Goal: Information Seeking & Learning: Find specific fact

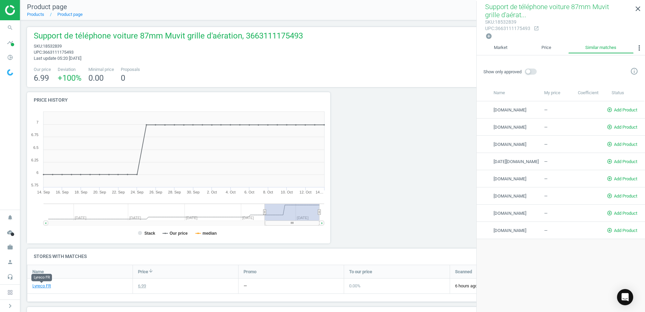
scroll to position [140, 616]
click at [14, 26] on icon "search" at bounding box center [10, 27] width 13 height 13
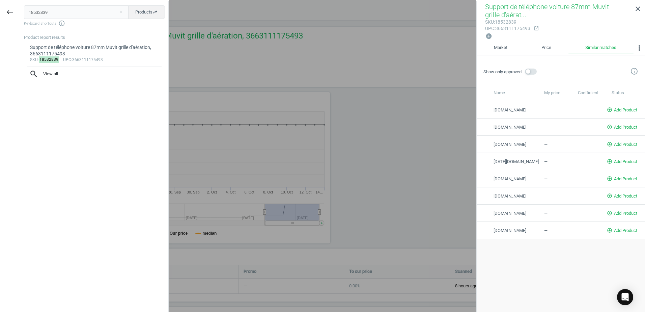
drag, startPoint x: 70, startPoint y: 13, endPoint x: 23, endPoint y: 18, distance: 46.8
click at [23, 18] on div "18532839 close Products swap_horiz Keyboard shortcuts info_outline Product repo…" at bounding box center [94, 157] width 149 height 312
type input "6542332"
click at [71, 47] on div "Ruban adhésif d'emballage Tesa 4280 - 50 mm x 66 m - havane - lot de 6, 4005801…" at bounding box center [94, 50] width 129 height 13
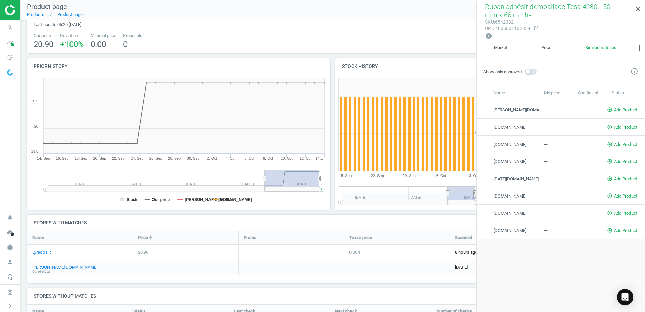
scroll to position [67, 0]
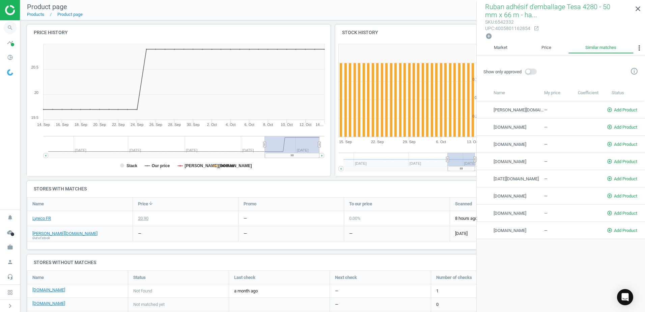
click at [6, 26] on icon "search" at bounding box center [10, 27] width 13 height 13
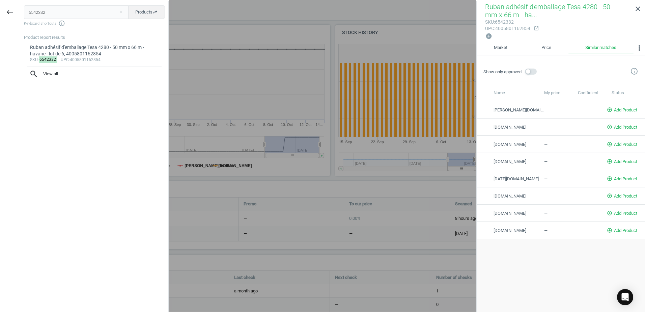
drag, startPoint x: -2, startPoint y: 14, endPoint x: -42, endPoint y: 19, distance: 40.4
click at [0, 19] on html "Group 2 Created with Sketch. ic/cloud_download/grey600 Created with Sketch. gra…" at bounding box center [322, 156] width 645 height 312
type input "15772931"
click at [71, 51] on div "Sweat haute visibilité T2S Long Life - jaune fluo/marine - taille XL, Empty" at bounding box center [94, 50] width 129 height 13
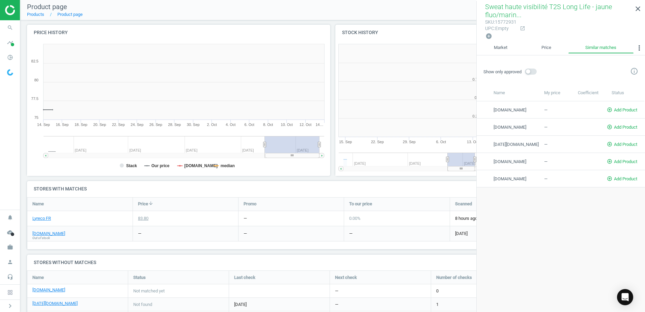
scroll to position [145, 158]
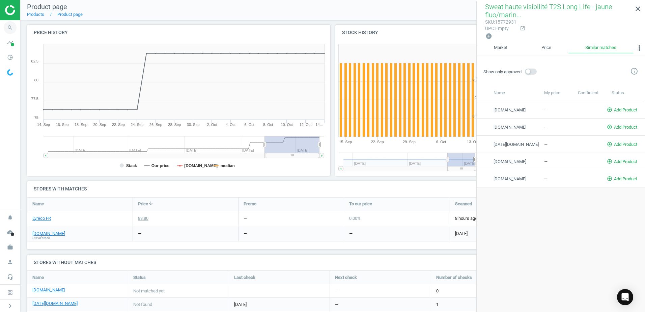
click at [14, 25] on icon "search" at bounding box center [10, 27] width 13 height 13
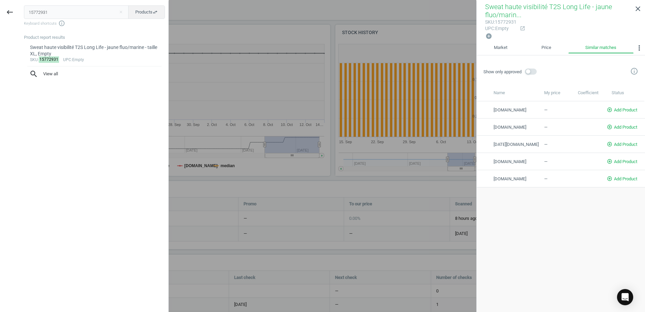
drag, startPoint x: 33, startPoint y: 7, endPoint x: 20, endPoint y: 6, distance: 13.9
click at [20, 6] on div "15772931 close Products swap_horiz Keyboard shortcuts info_outline Product repo…" at bounding box center [94, 157] width 149 height 312
type input "13559337"
click at [76, 58] on div "sku : 13559337 upc :3295249258016" at bounding box center [94, 59] width 129 height 5
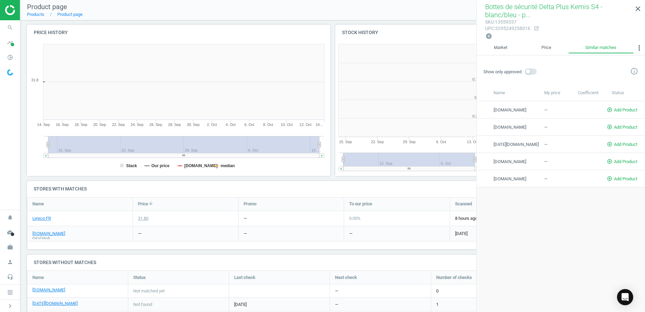
scroll to position [145, 158]
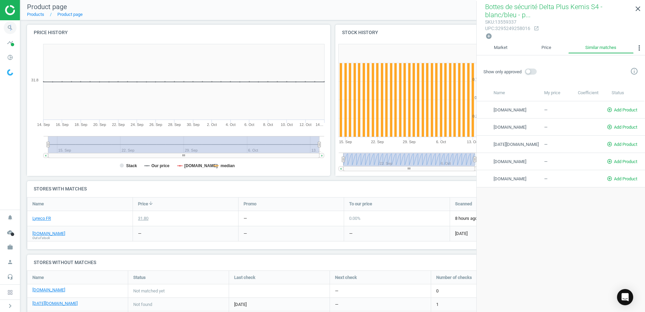
click at [11, 25] on icon "search" at bounding box center [10, 27] width 13 height 13
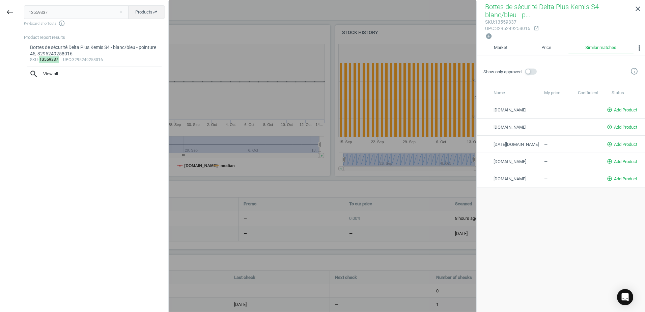
drag, startPoint x: 11, startPoint y: 25, endPoint x: 74, endPoint y: 14, distance: 63.6
click at [73, 13] on input "13559337" at bounding box center [76, 11] width 105 height 13
drag, startPoint x: 46, startPoint y: 14, endPoint x: 7, endPoint y: 13, distance: 39.1
click at [7, 13] on div "keyboard_backspace 13559337 close Products swap_horiz Keyboard shortcuts info_o…" at bounding box center [84, 157] width 169 height 312
type input "12103848"
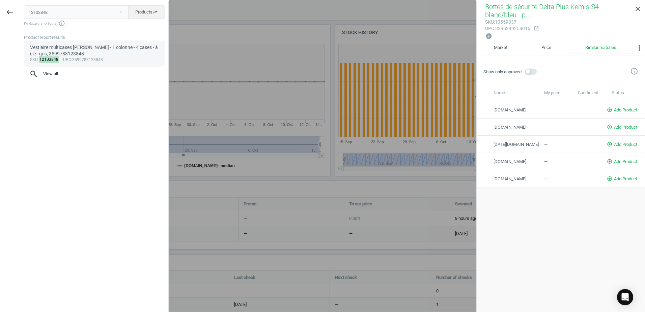
click at [72, 46] on div "Vestiaire multicases [PERSON_NAME] - 1 colonne - 4 cases - à clé - gris, 359978…" at bounding box center [94, 50] width 129 height 13
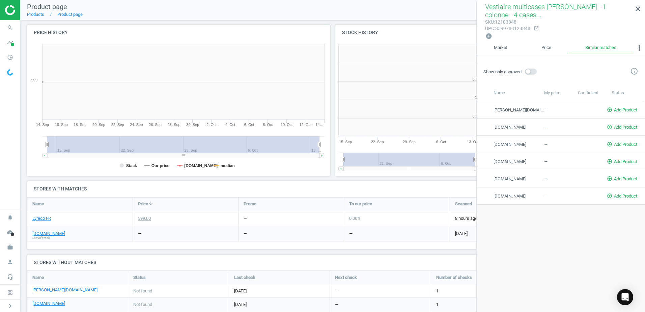
scroll to position [145, 158]
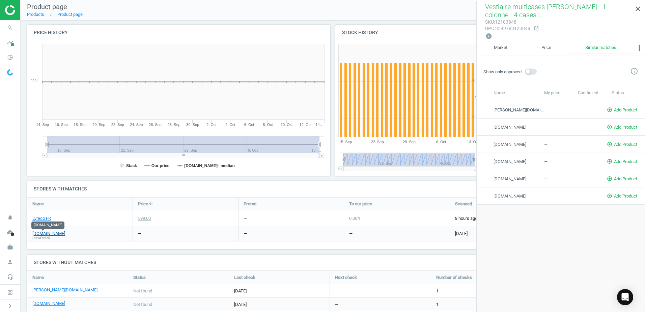
click at [39, 232] on link "[DOMAIN_NAME]" at bounding box center [48, 233] width 33 height 6
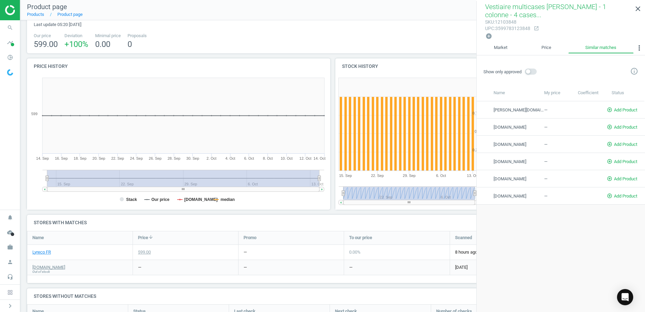
drag, startPoint x: 319, startPoint y: 177, endPoint x: 355, endPoint y: 176, distance: 36.1
click at [355, 176] on div "Price history Created with Highstock 6.2.0 Stack Our price [DOMAIN_NAME] median…" at bounding box center [333, 136] width 616 height 156
drag, startPoint x: 48, startPoint y: 179, endPoint x: 32, endPoint y: 182, distance: 16.5
click at [32, 182] on icon "Created with Highstock 6.2.0 Stack Our price [DOMAIN_NAME] median [DATE]. Sep […" at bounding box center [177, 142] width 300 height 135
click at [223, 197] on tspan "median" at bounding box center [228, 199] width 14 height 5
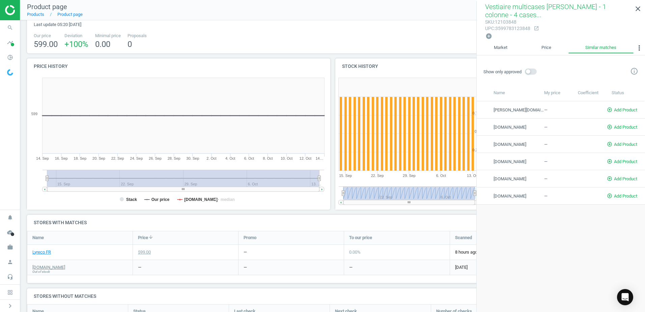
click at [153, 195] on rect at bounding box center [177, 142] width 300 height 135
click at [148, 201] on rect at bounding box center [177, 142] width 300 height 135
click at [134, 199] on tspan "Stack" at bounding box center [131, 199] width 11 height 5
click at [165, 198] on tspan "Our price" at bounding box center [160, 199] width 18 height 5
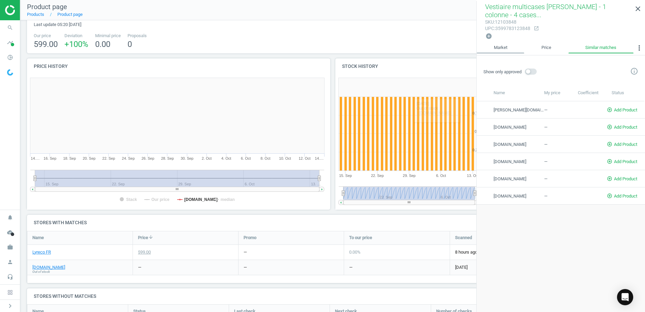
click at [504, 48] on link "Market" at bounding box center [500, 47] width 48 height 11
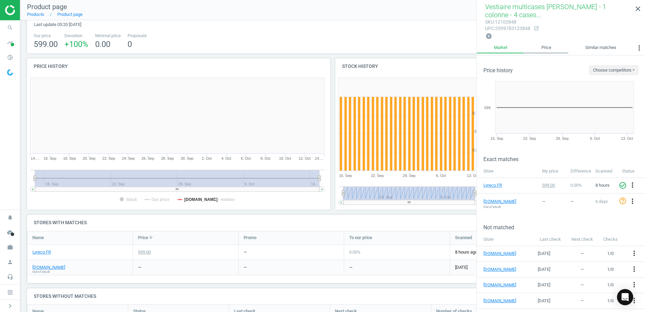
click at [553, 43] on link "Price" at bounding box center [546, 47] width 44 height 11
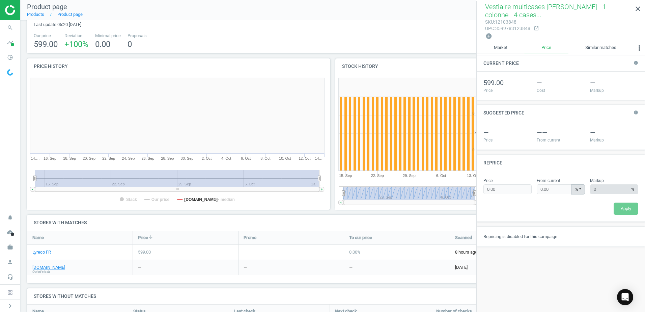
click at [502, 50] on link "Market" at bounding box center [500, 47] width 48 height 11
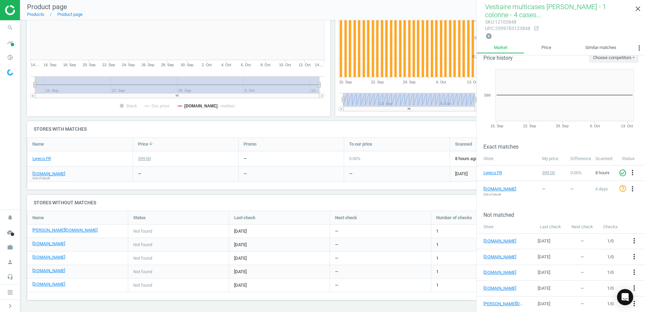
scroll to position [93, 0]
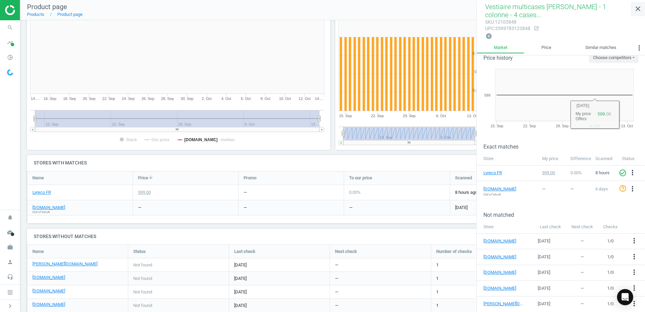
click at [641, 8] on icon "close" at bounding box center [638, 9] width 8 height 8
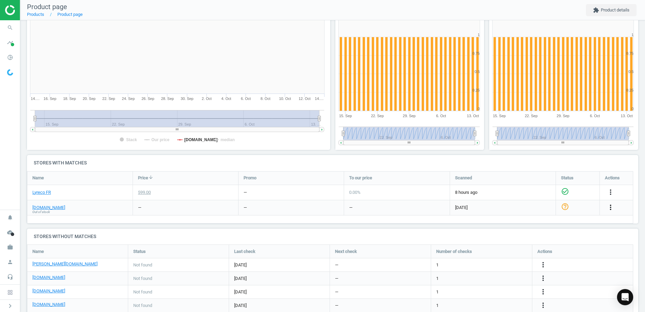
click at [607, 206] on icon "more_vert" at bounding box center [610, 207] width 8 height 8
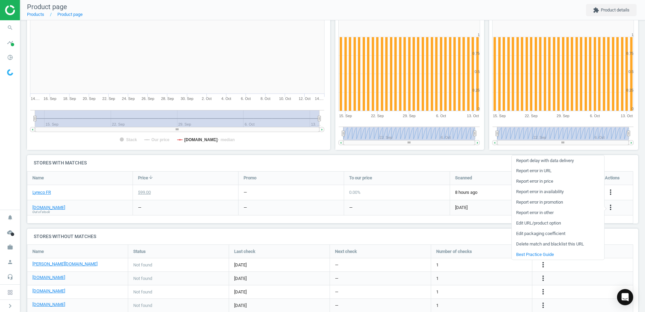
click at [304, 223] on div "Name Price arrow_downward Promo To our price Scanned Status Actions Lyreco FR 5…" at bounding box center [330, 197] width 606 height 52
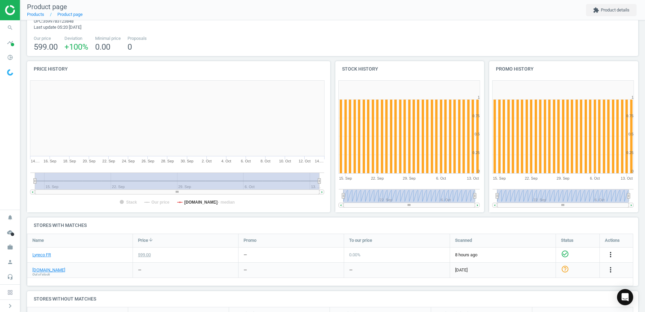
scroll to position [0, 0]
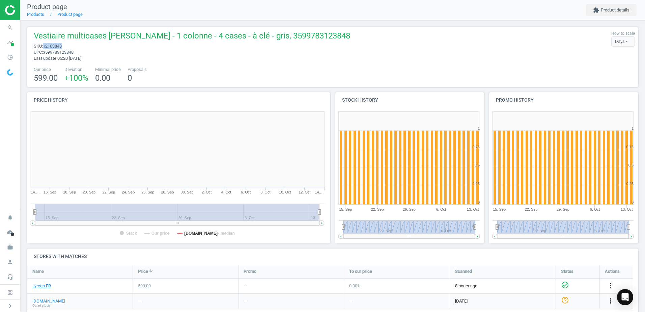
drag, startPoint x: 62, startPoint y: 46, endPoint x: 44, endPoint y: 46, distance: 18.2
click at [44, 46] on span "12103848" at bounding box center [52, 45] width 19 height 5
copy span "12103848"
click at [382, 43] on div "Vestiaire multicases [PERSON_NAME] - 1 colonne - 4 cases - à clé - gris, 359978…" at bounding box center [332, 45] width 604 height 31
drag, startPoint x: 447, startPoint y: 64, endPoint x: 369, endPoint y: 52, distance: 79.2
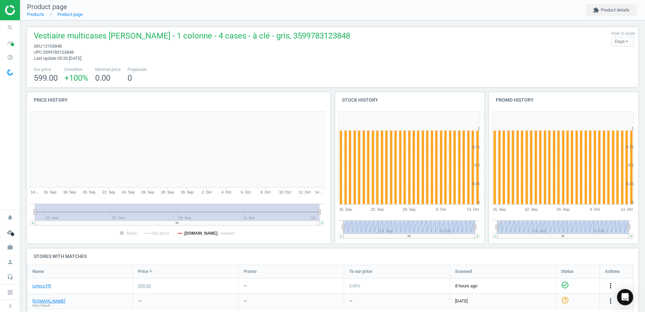
click at [447, 64] on div "Vestiaire multicases [PERSON_NAME] - 1 colonne - 4 cases - à clé - gris, 359978…" at bounding box center [332, 57] width 611 height 60
